Goal: Task Accomplishment & Management: Complete application form

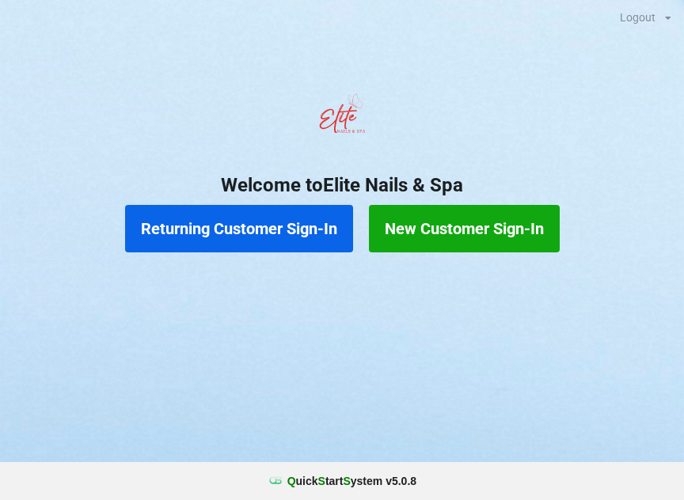
click at [250, 233] on button "Returning Customer Sign-In" at bounding box center [239, 228] width 228 height 47
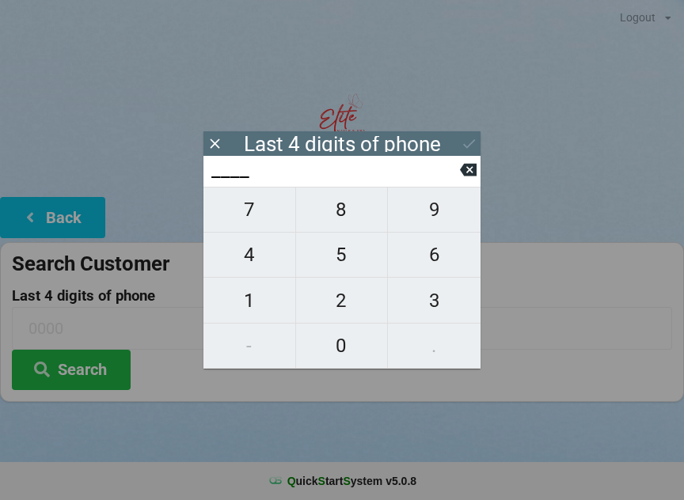
click at [435, 269] on span "6" at bounding box center [434, 254] width 93 height 33
type input "6___"
click at [438, 312] on span "3" at bounding box center [434, 300] width 93 height 33
type input "63__"
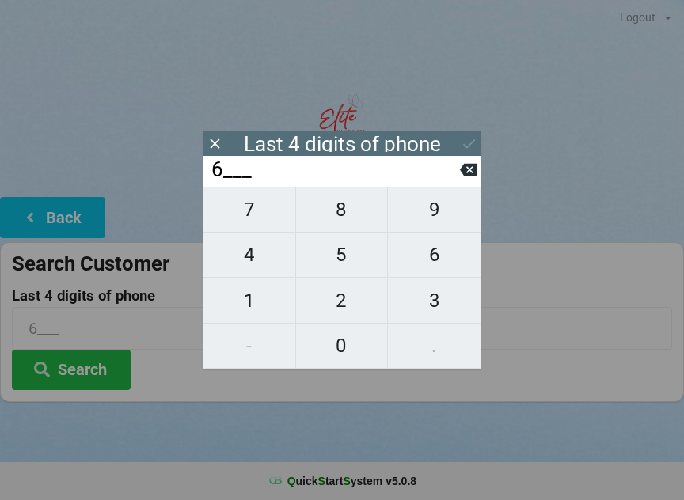
type input "63__"
click at [434, 266] on span "6" at bounding box center [434, 254] width 93 height 33
type input "636_"
click at [347, 218] on span "8" at bounding box center [342, 209] width 92 height 33
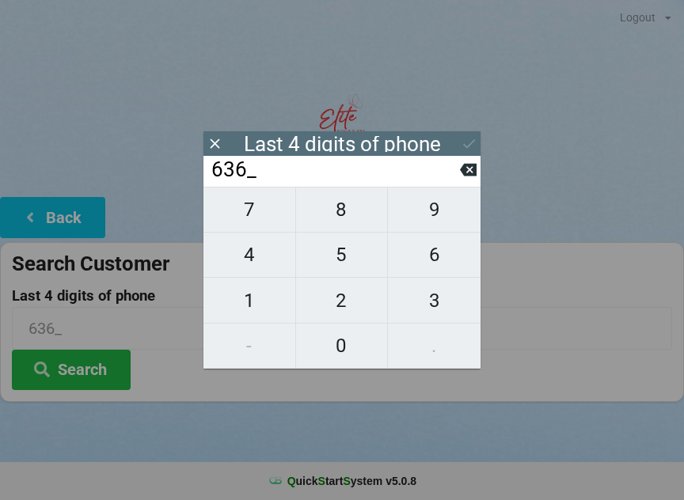
type input "6368"
click at [468, 137] on icon at bounding box center [469, 143] width 17 height 17
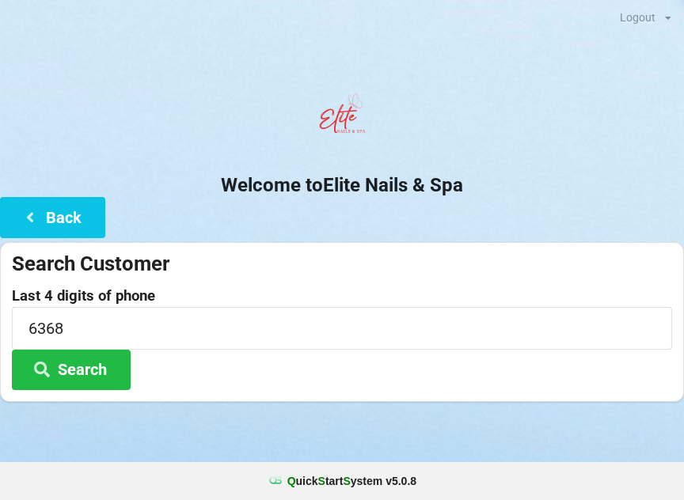
click at [85, 366] on button "Search" at bounding box center [71, 370] width 119 height 40
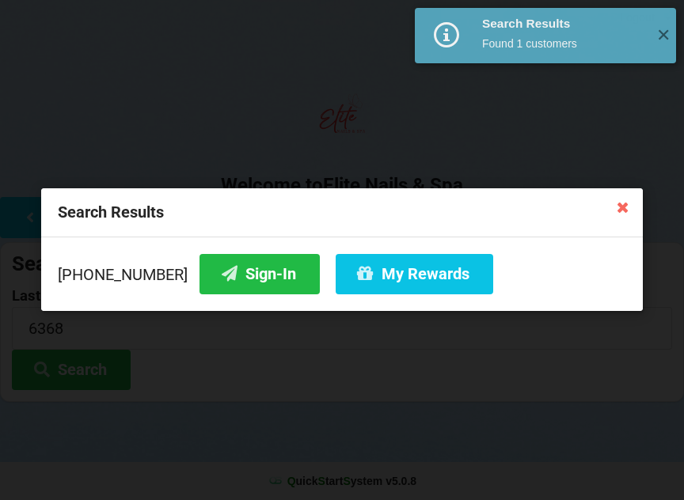
click at [226, 272] on button "Sign-In" at bounding box center [259, 274] width 120 height 40
